Goal: Task Accomplishment & Management: Use online tool/utility

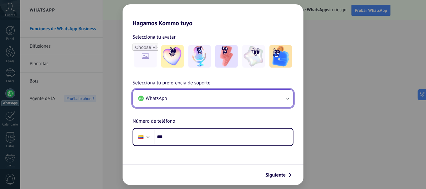
click at [288, 98] on icon "button" at bounding box center [287, 98] width 6 height 6
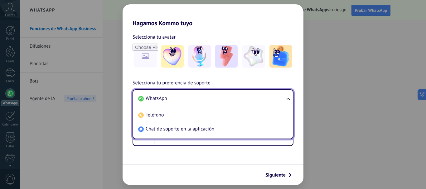
click at [220, 100] on li "WhatsApp" at bounding box center [212, 99] width 152 height 14
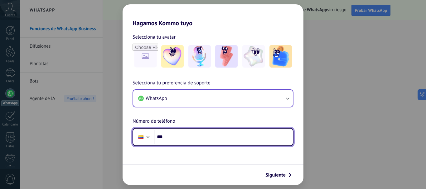
click at [200, 140] on input "***" at bounding box center [223, 137] width 139 height 14
type input "**********"
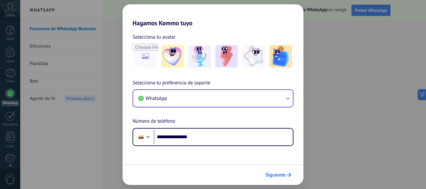
click at [272, 174] on span "Siguiente" at bounding box center [275, 175] width 20 height 4
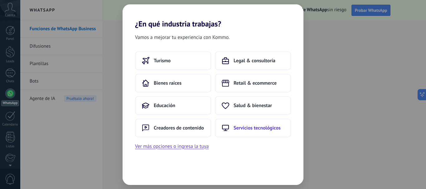
click at [252, 130] on span "Servicios tecnológicos" at bounding box center [256, 128] width 47 height 6
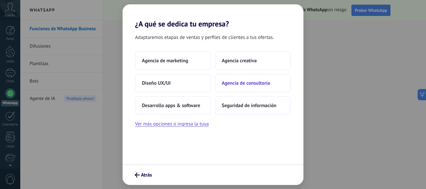
click at [257, 84] on span "Agencia de consultoría" at bounding box center [245, 83] width 48 height 6
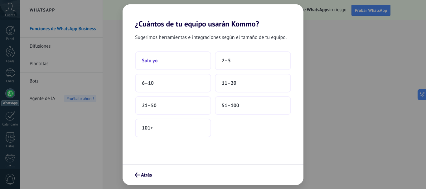
click at [172, 61] on button "Solo yo" at bounding box center [173, 60] width 76 height 19
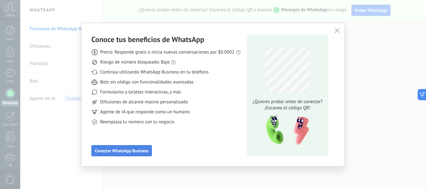
click at [142, 149] on span "Conectar WhatsApp Business" at bounding box center [122, 151] width 54 height 4
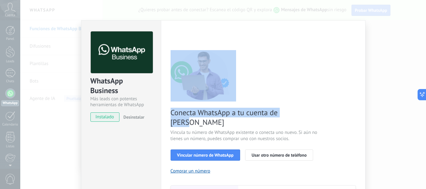
drag, startPoint x: 336, startPoint y: 80, endPoint x: 338, endPoint y: 104, distance: 24.8
click at [338, 104] on div "Conecta WhatsApp a tu cuenta de Kommo Vincula tu número de WhatsApp existente o…" at bounding box center [262, 142] width 185 height 185
